Goal: Task Accomplishment & Management: Use online tool/utility

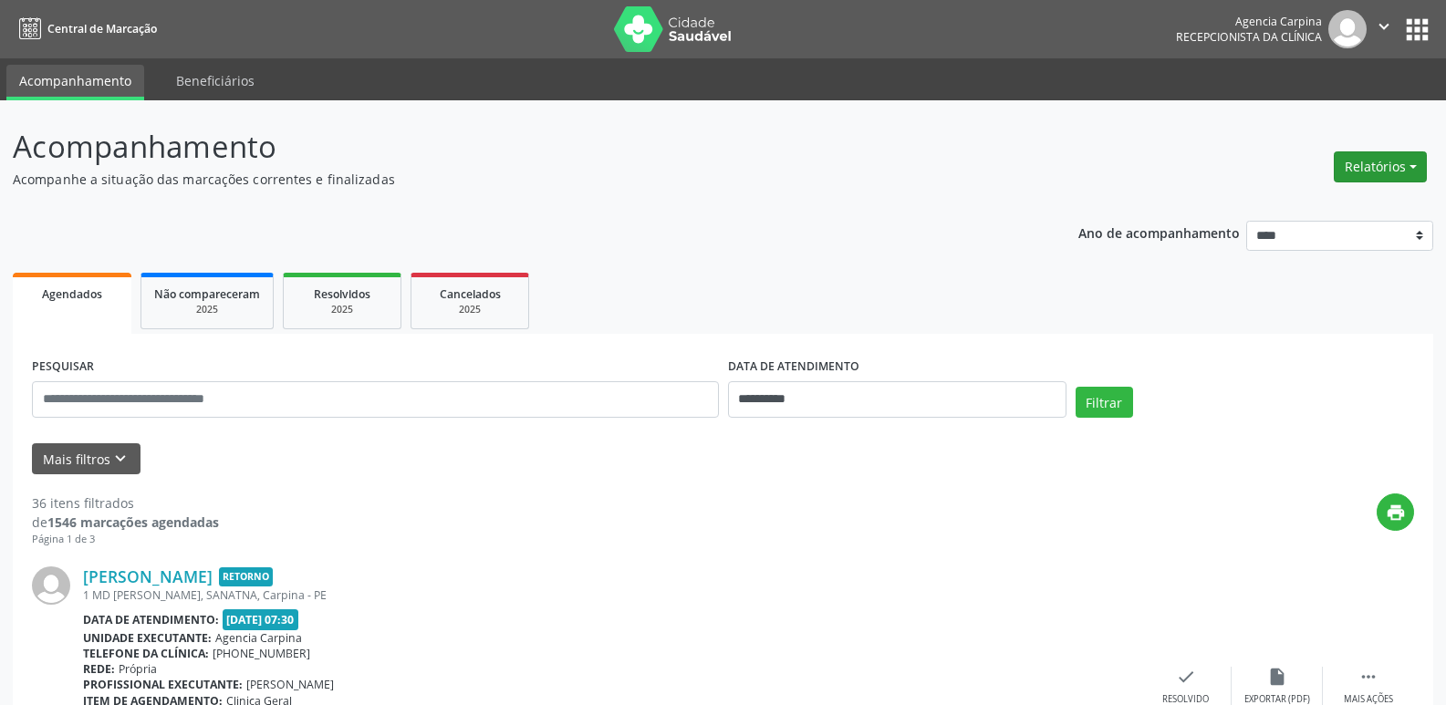
click at [1372, 163] on button "Relatórios" at bounding box center [1380, 166] width 93 height 31
click at [1330, 207] on link "Agendamentos" at bounding box center [1330, 206] width 196 height 26
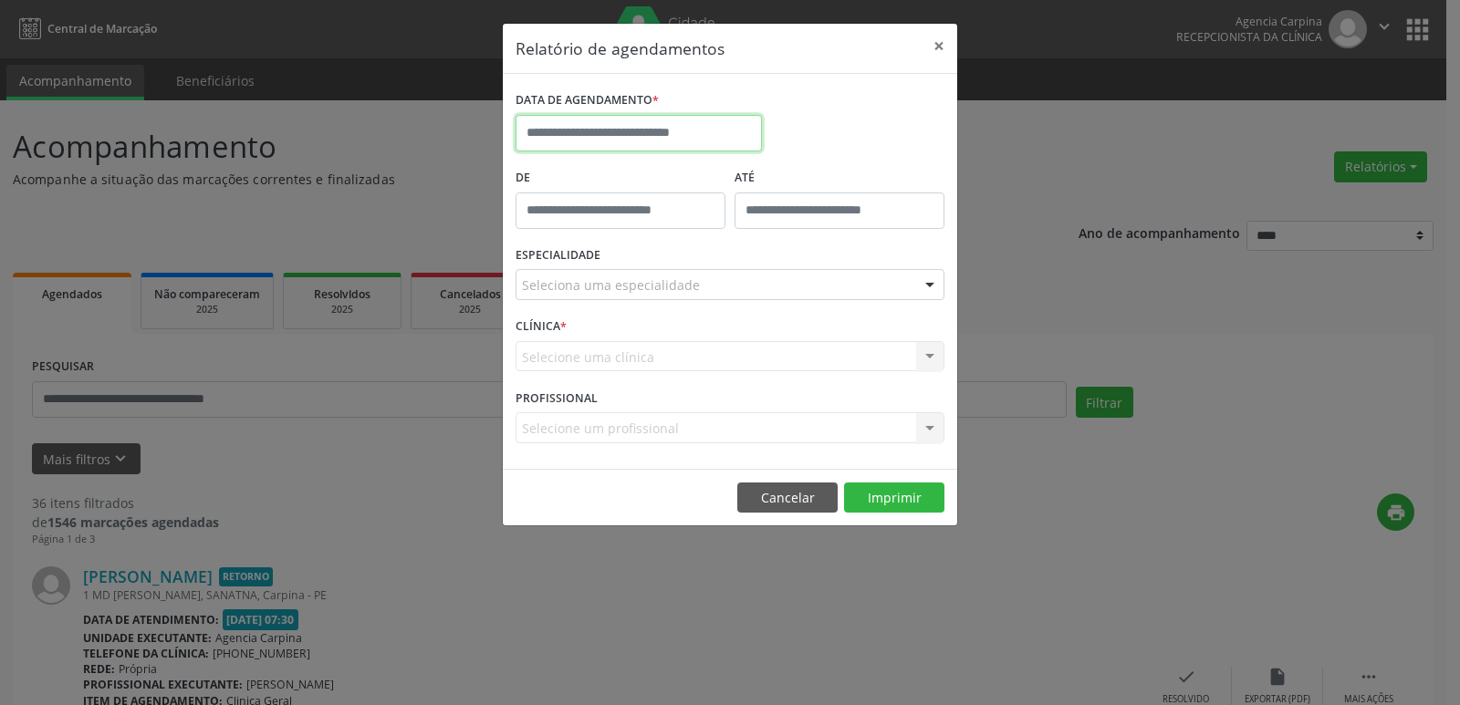
click at [712, 131] on input "text" at bounding box center [639, 133] width 246 height 37
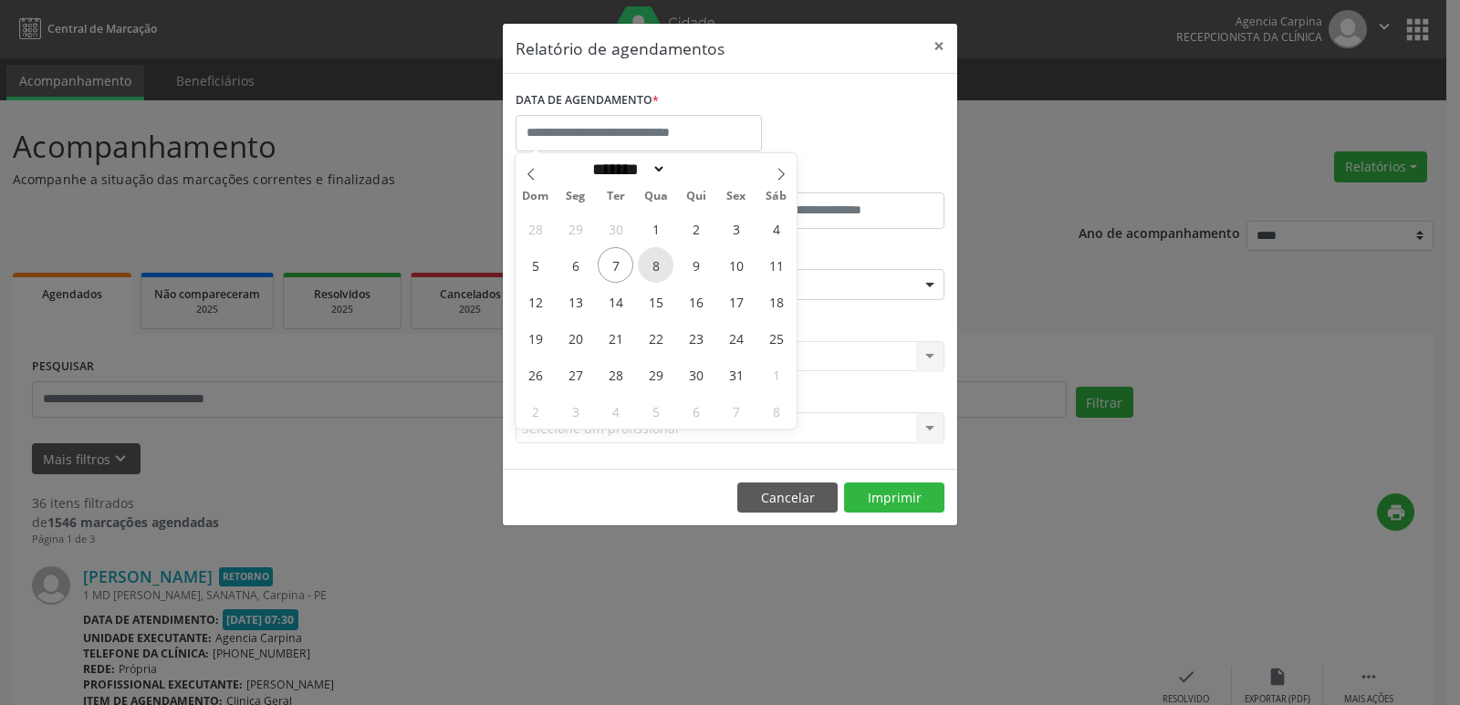
click at [664, 271] on span "8" at bounding box center [656, 265] width 36 height 36
type input "**********"
click at [664, 271] on span "8" at bounding box center [656, 265] width 36 height 36
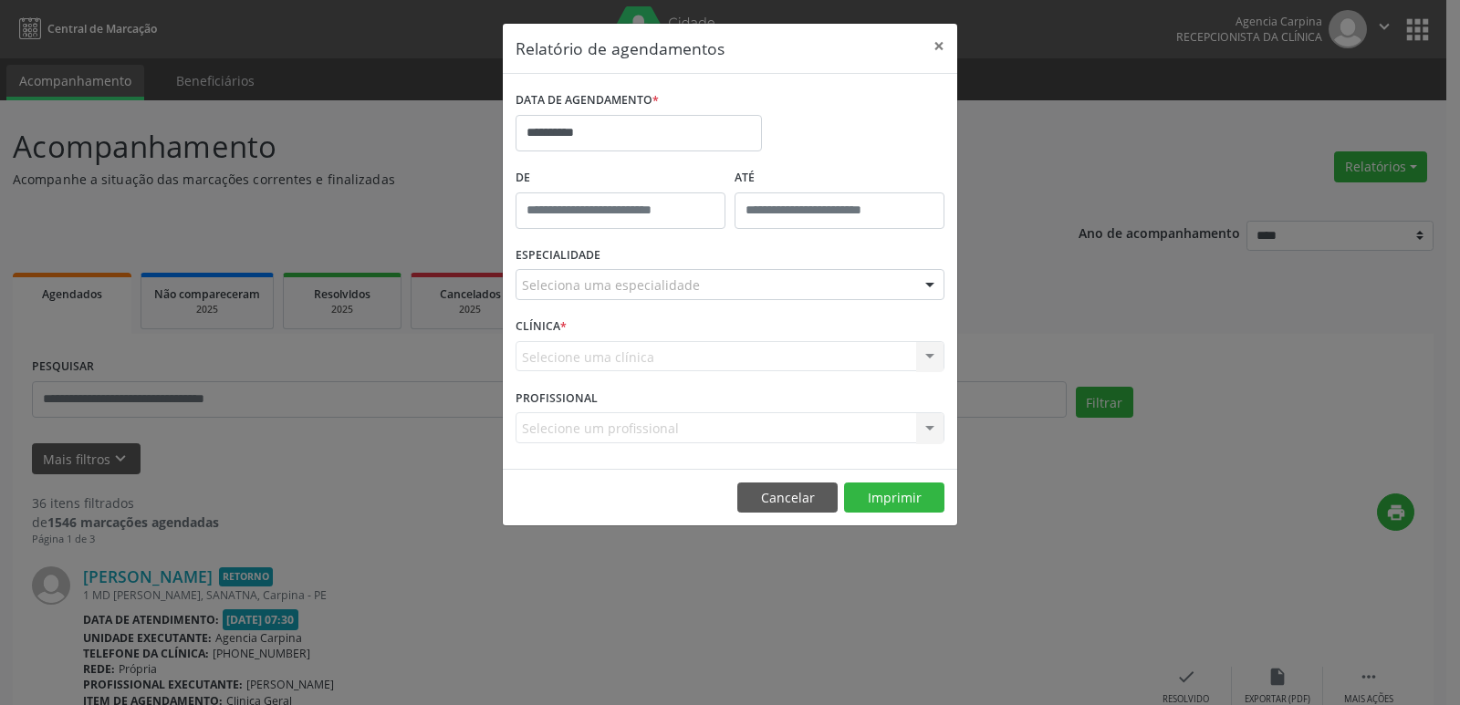
click at [772, 287] on div "Seleciona uma especialidade" at bounding box center [730, 284] width 429 height 31
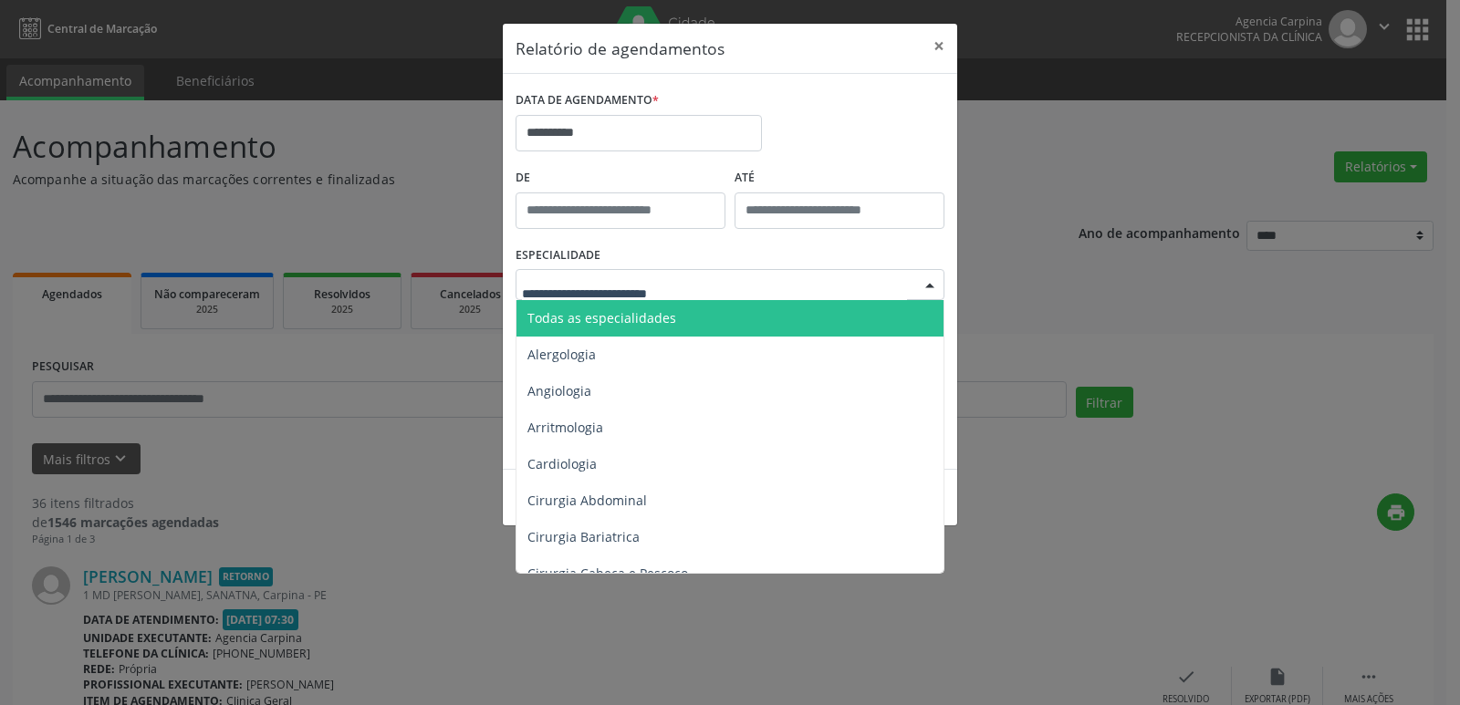
click at [715, 308] on span "Todas as especialidades" at bounding box center [732, 318] width 430 height 37
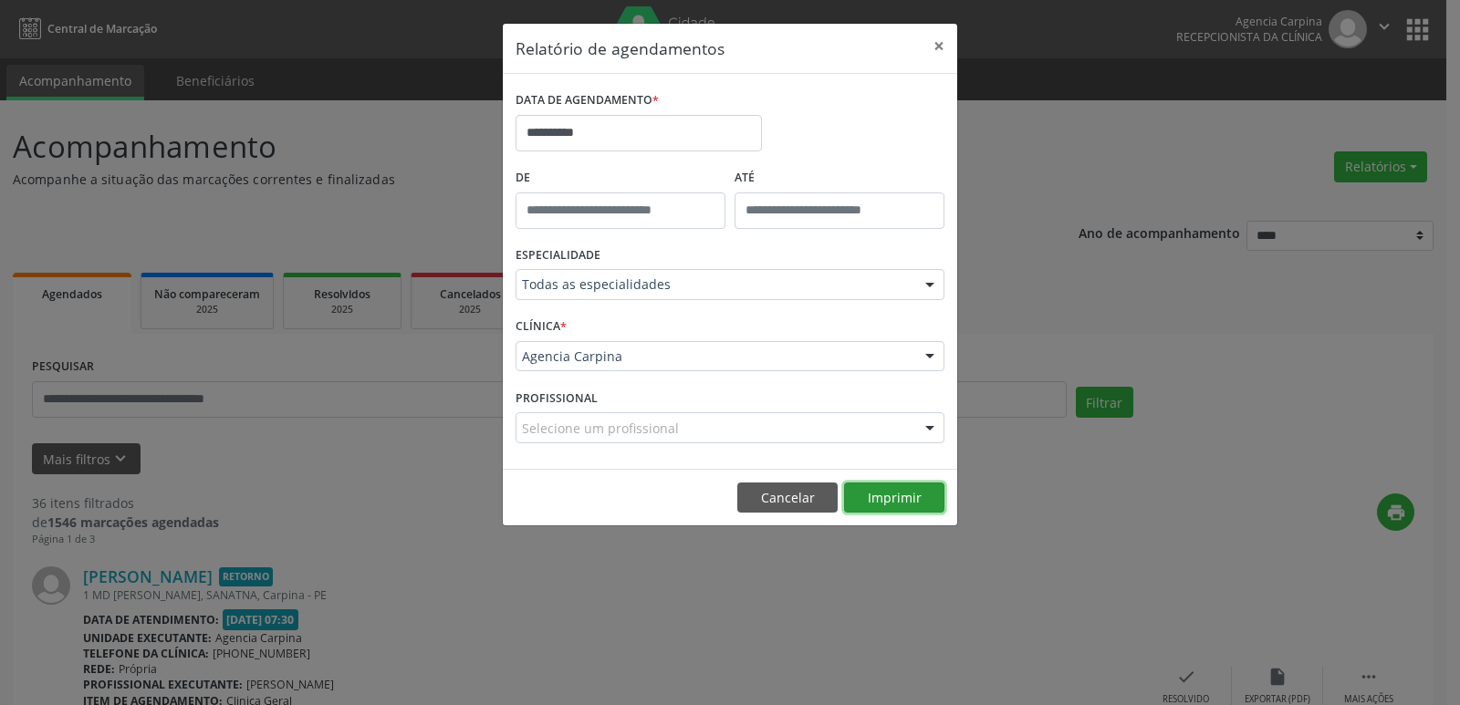
click at [913, 492] on button "Imprimir" at bounding box center [894, 498] width 100 height 31
